Goal: Task Accomplishment & Management: Use online tool/utility

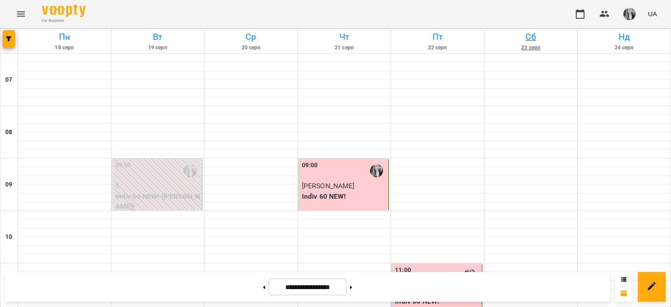
scroll to position [437, 0]
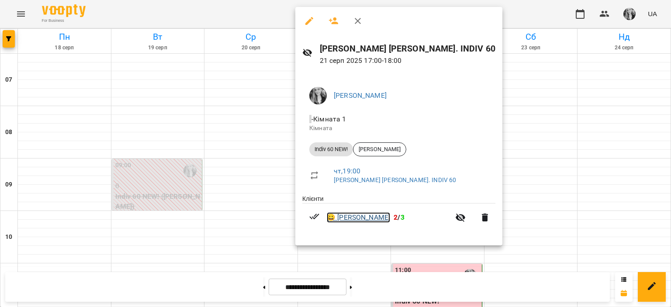
click at [361, 217] on link "😀 [PERSON_NAME]" at bounding box center [358, 217] width 63 height 10
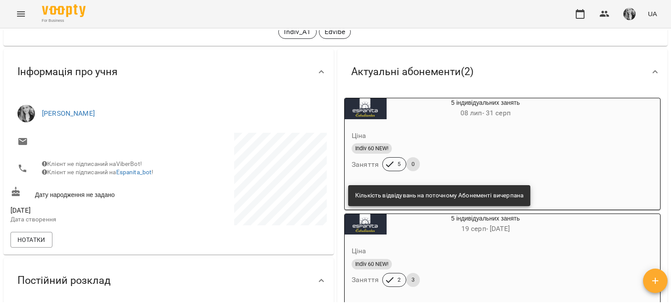
scroll to position [131, 0]
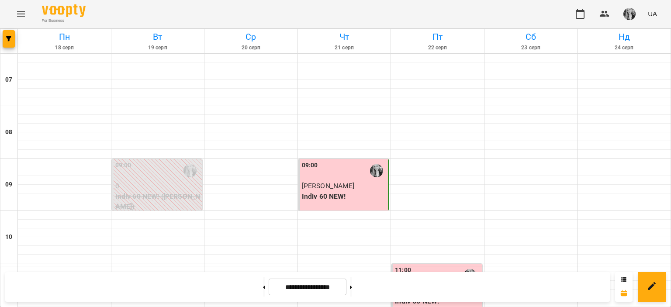
scroll to position [350, 0]
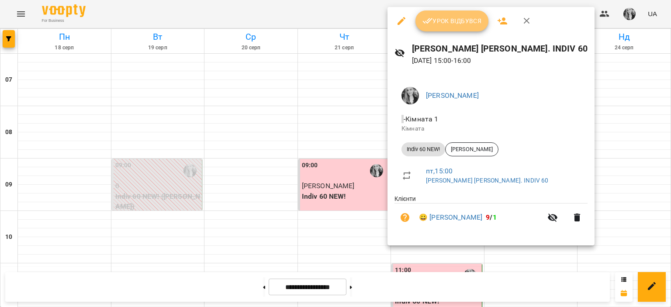
click at [451, 26] on span "Урок відбувся" at bounding box center [452, 21] width 59 height 10
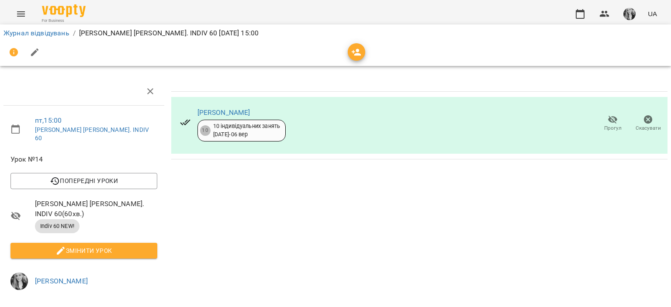
click at [631, 12] on img "button" at bounding box center [630, 14] width 12 height 12
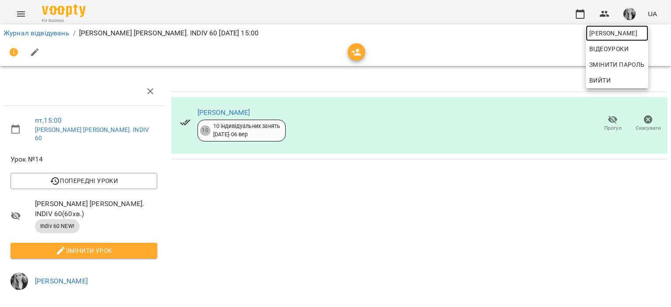
click at [600, 35] on span "[PERSON_NAME]" at bounding box center [618, 33] width 56 height 10
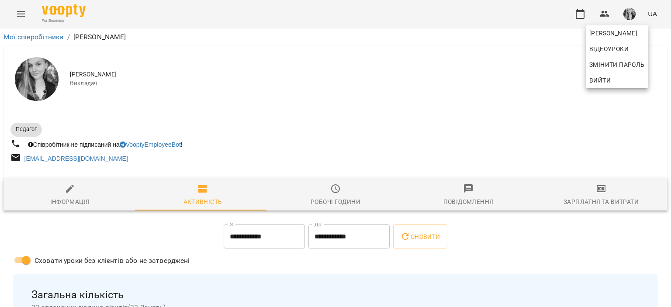
click at [603, 189] on div at bounding box center [335, 153] width 671 height 307
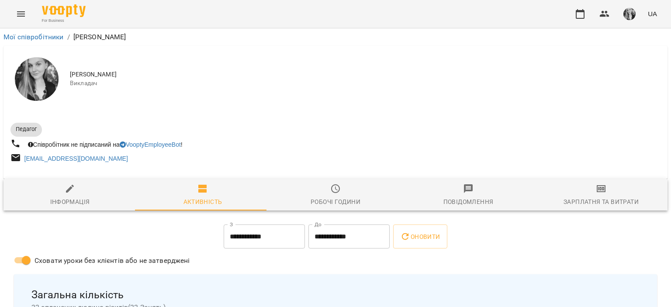
click at [597, 194] on icon "button" at bounding box center [601, 189] width 10 height 10
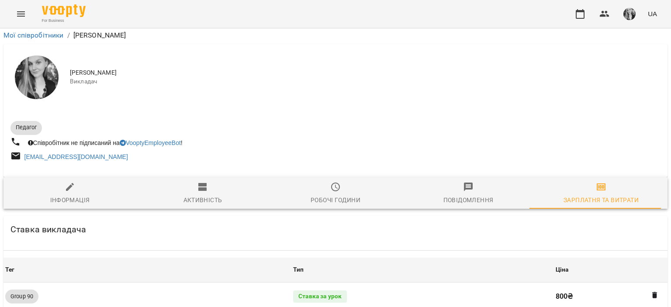
scroll to position [830, 0]
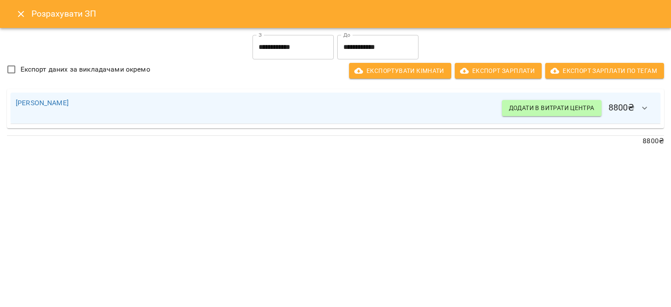
click at [313, 51] on input "**********" at bounding box center [293, 47] width 81 height 24
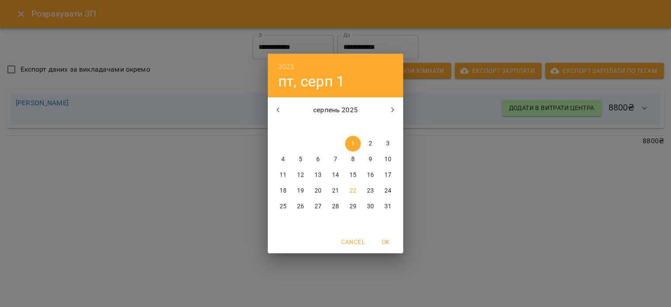
click at [370, 178] on p "16" at bounding box center [370, 175] width 7 height 9
type input "**********"
